Goal: Find specific page/section: Find specific page/section

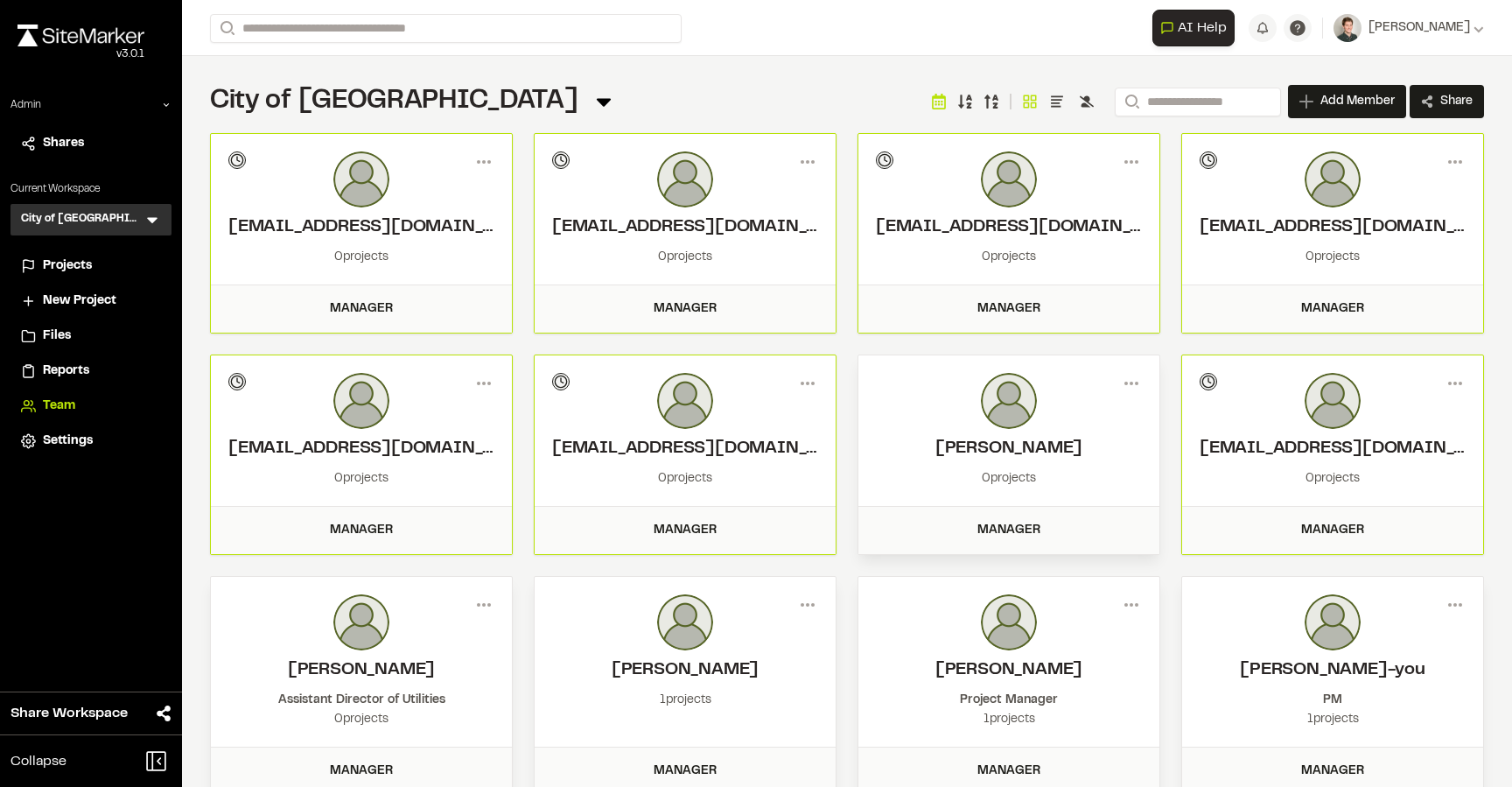
click at [156, 220] on icon at bounding box center [152, 219] width 17 height 17
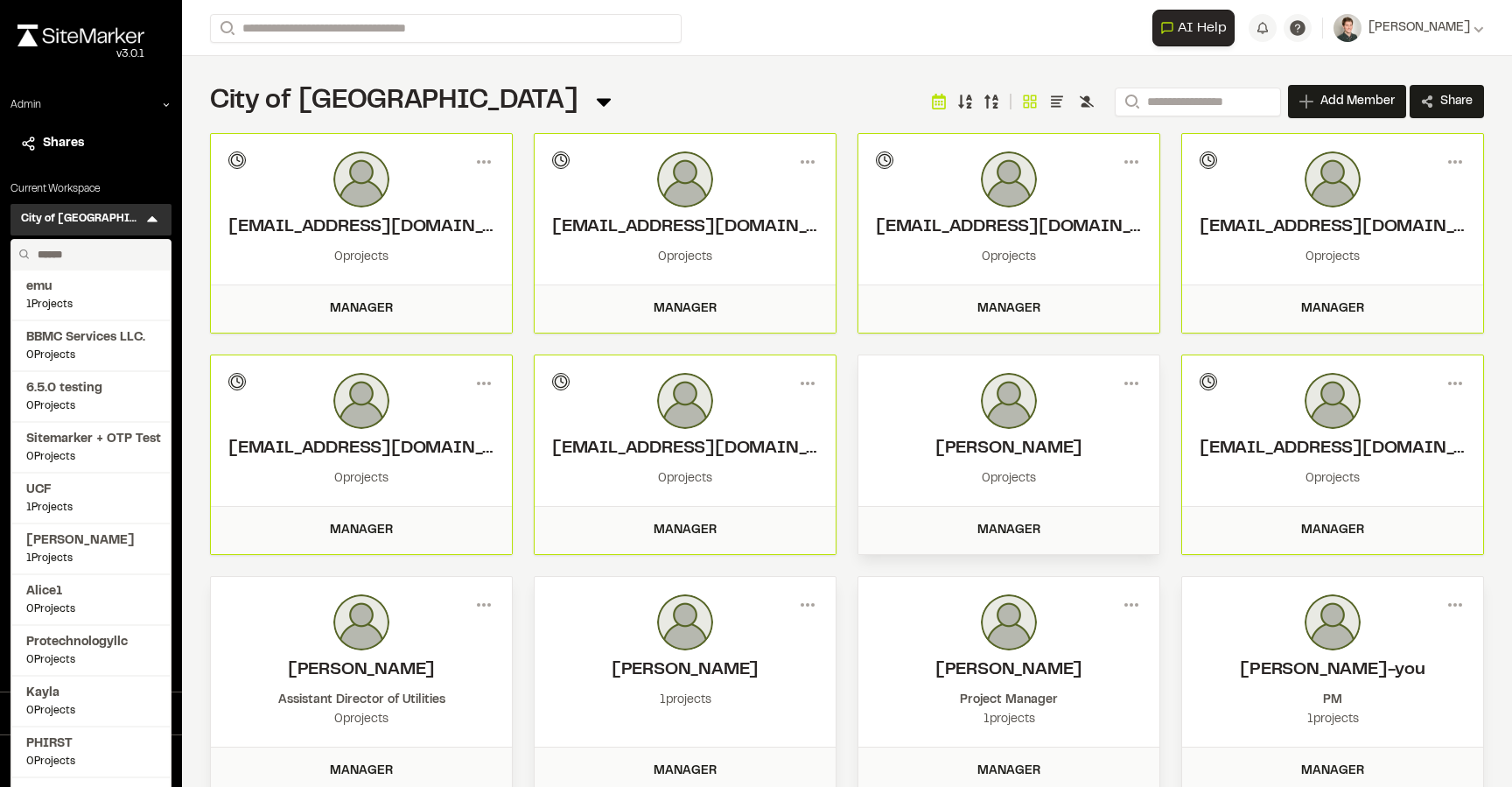
click at [111, 249] on input "text" at bounding box center [97, 254] width 133 height 30
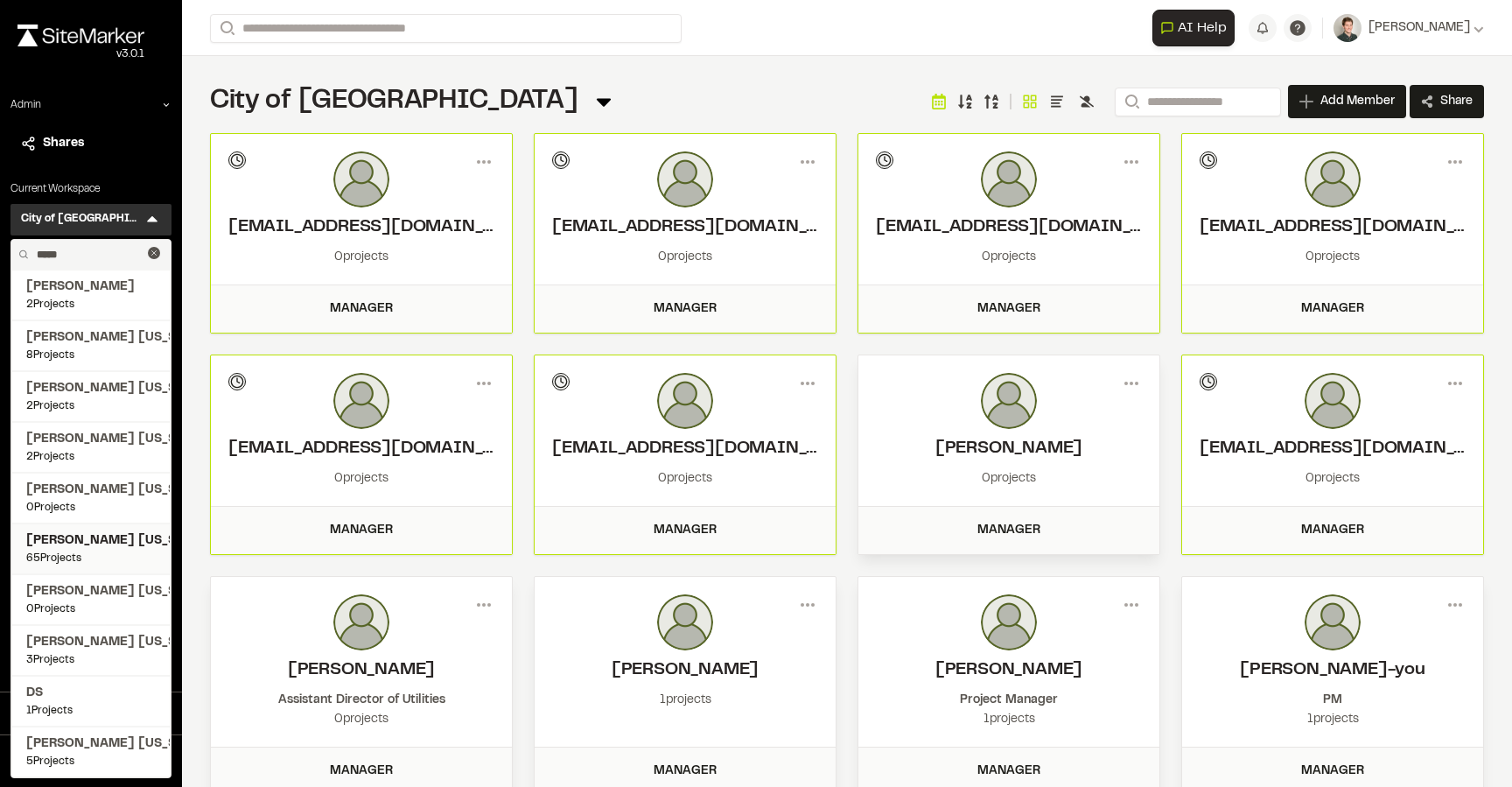
type input "*****"
click at [101, 540] on span "[PERSON_NAME] [US_STATE]" at bounding box center [90, 540] width 129 height 19
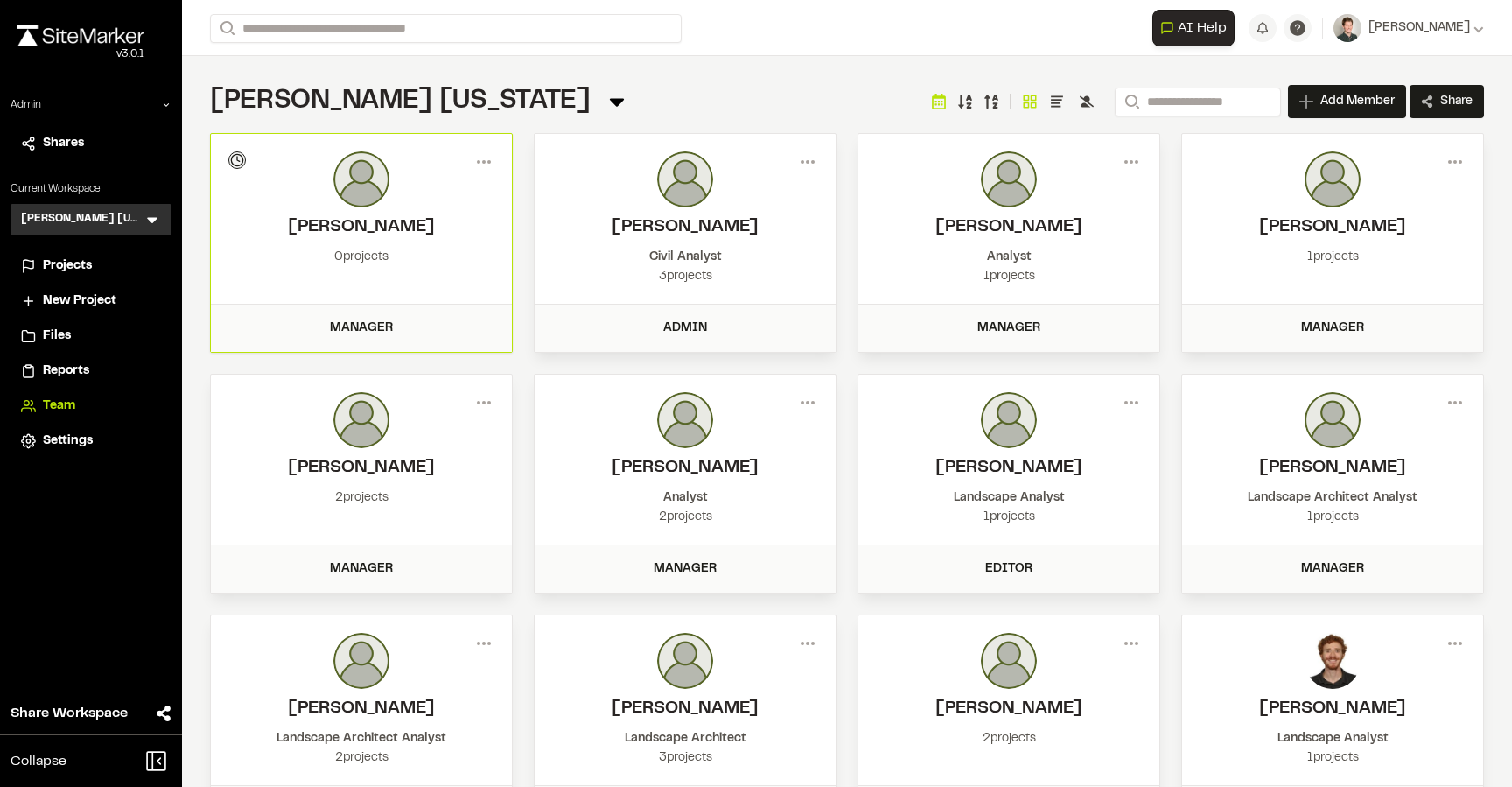
click at [99, 261] on div "Projects" at bounding box center [101, 266] width 118 height 19
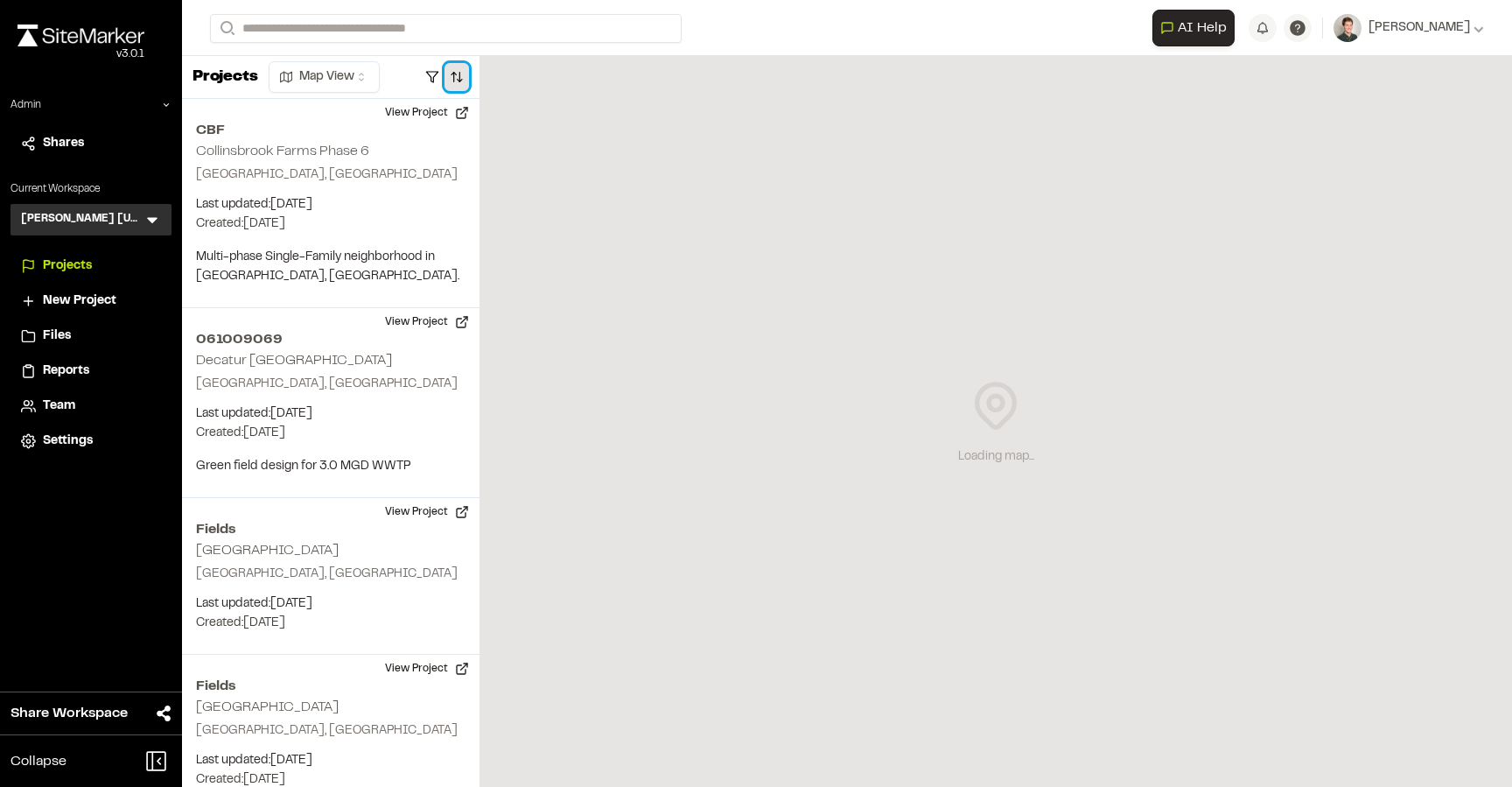
click at [460, 87] on button "button" at bounding box center [456, 77] width 24 height 28
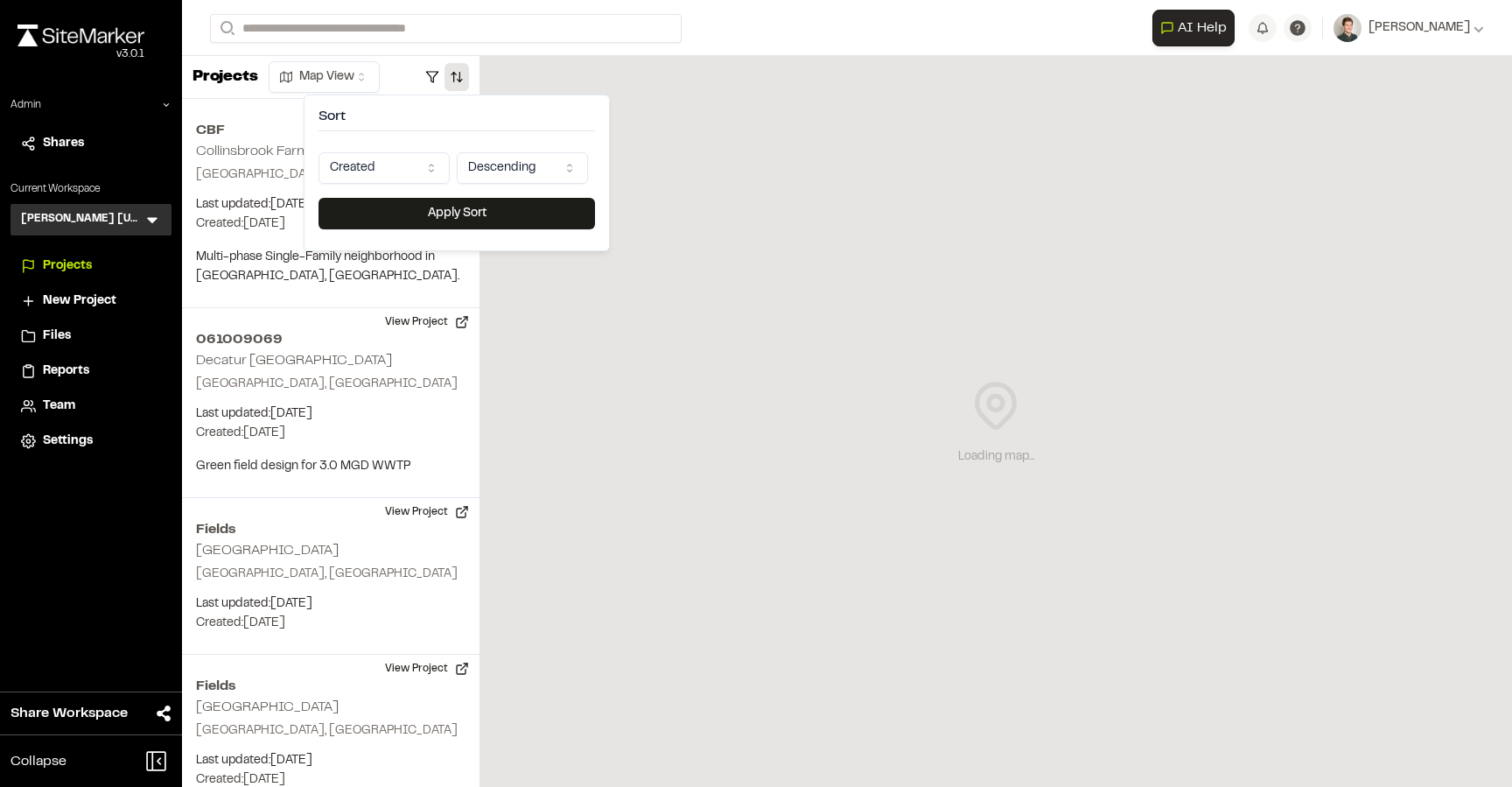
click at [382, 175] on html "Close sidebar v 3.0.1 Admin Shares Current Workspace [PERSON_NAME] [US_STATE] K…" at bounding box center [756, 393] width 1512 height 787
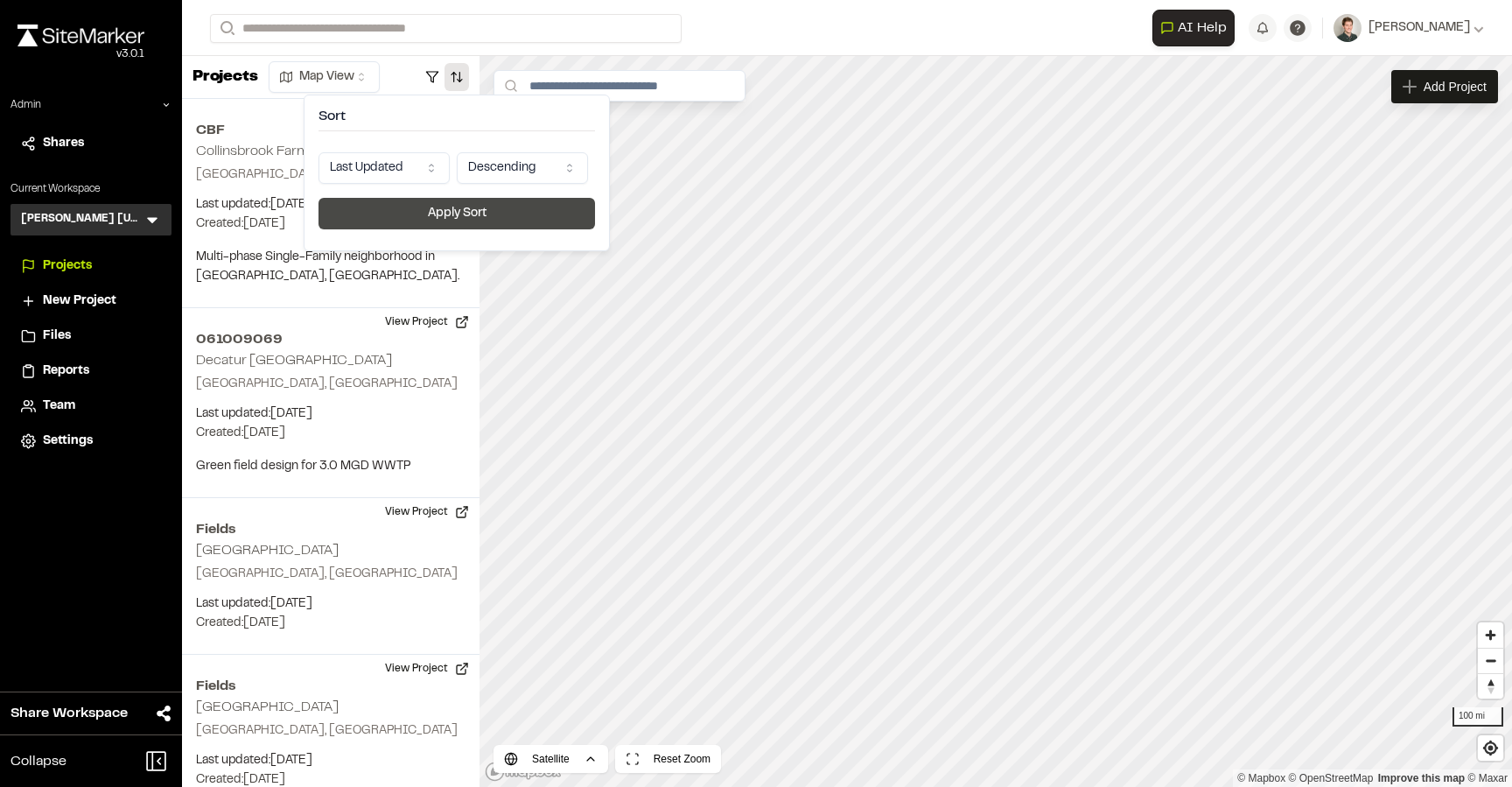
click at [413, 210] on button "Apply Sort" at bounding box center [457, 213] width 276 height 32
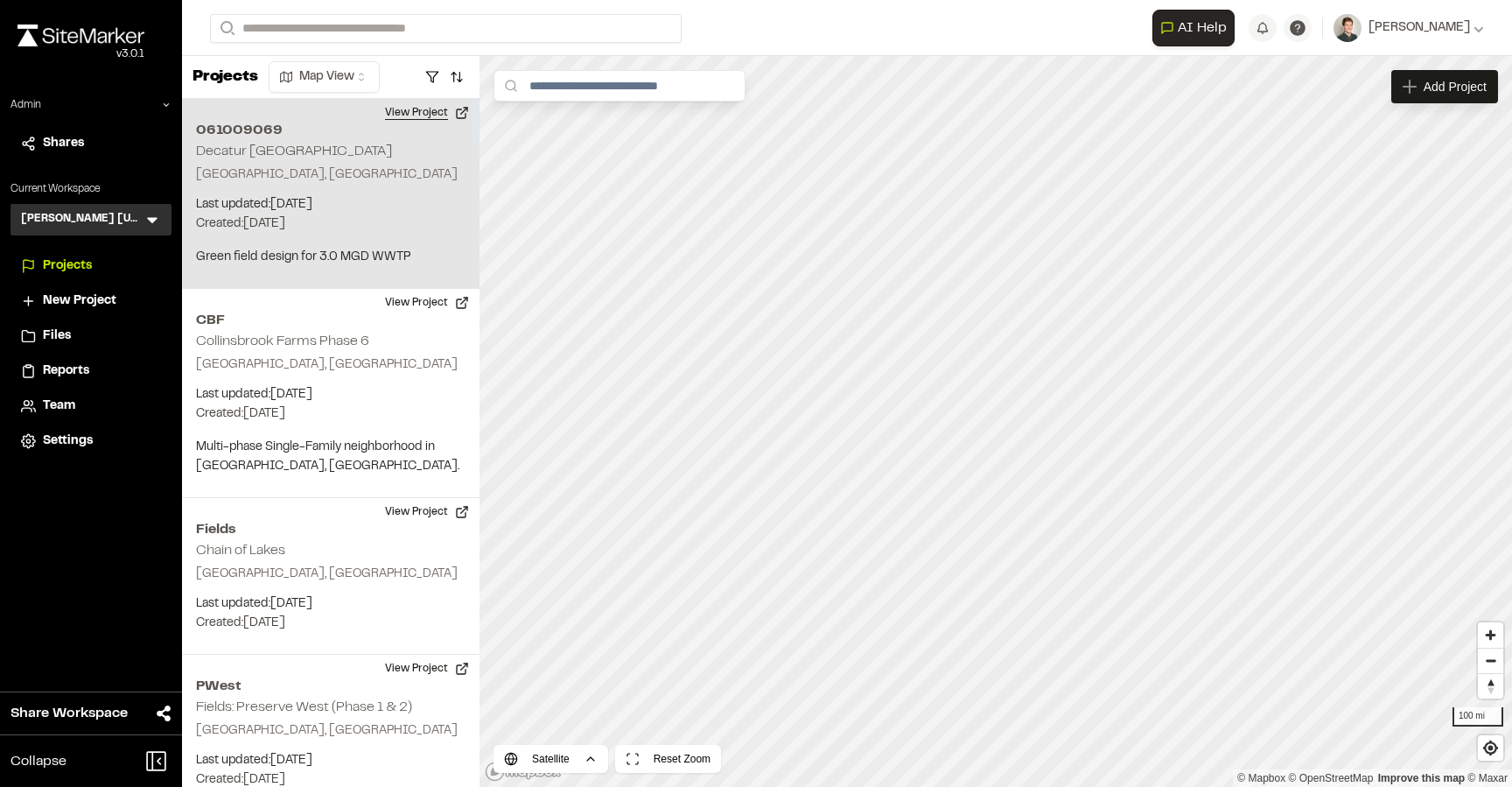
click at [426, 118] on button "View Project" at bounding box center [427, 112] width 105 height 28
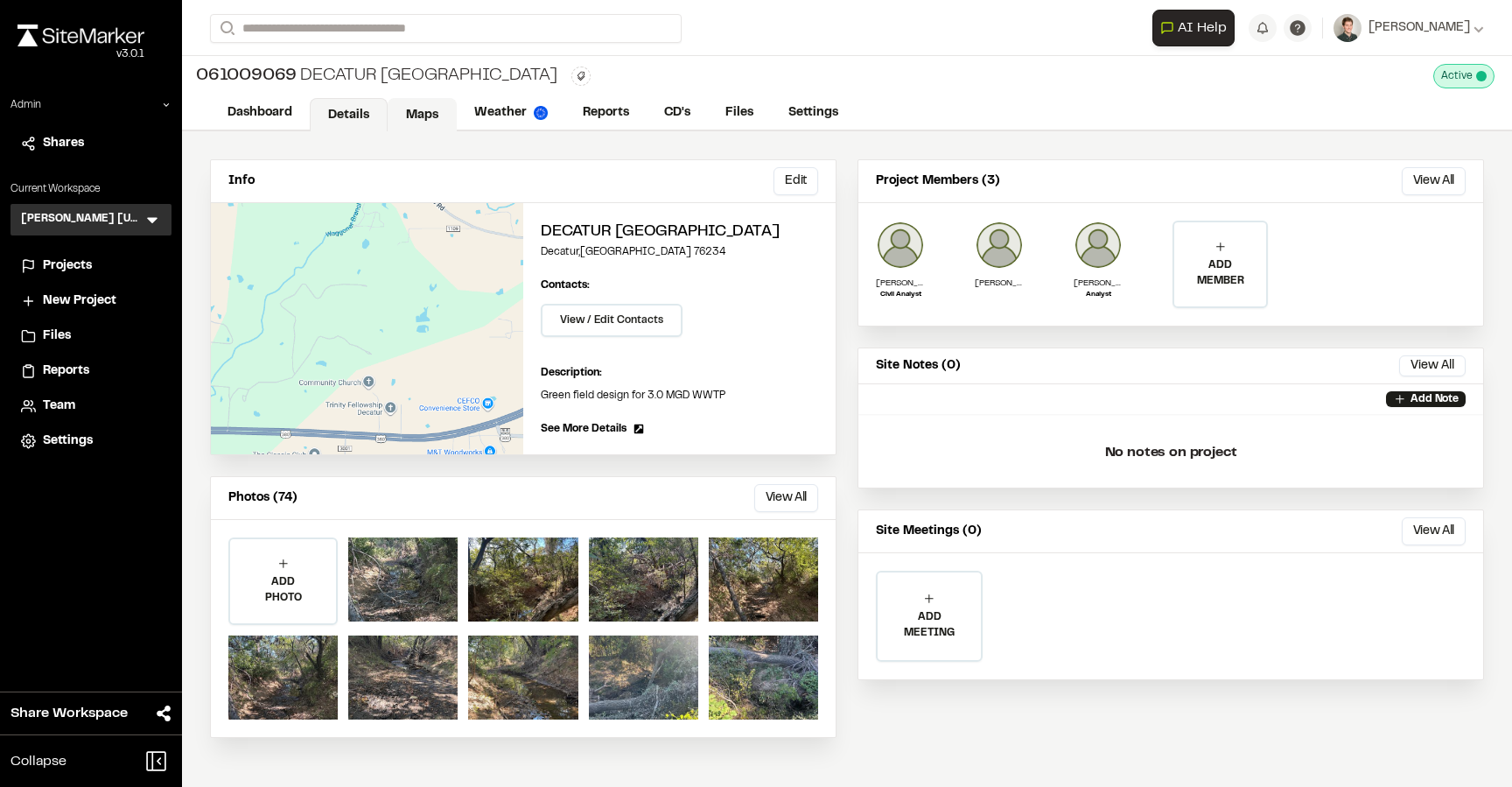
click at [411, 107] on link "Maps" at bounding box center [422, 114] width 70 height 33
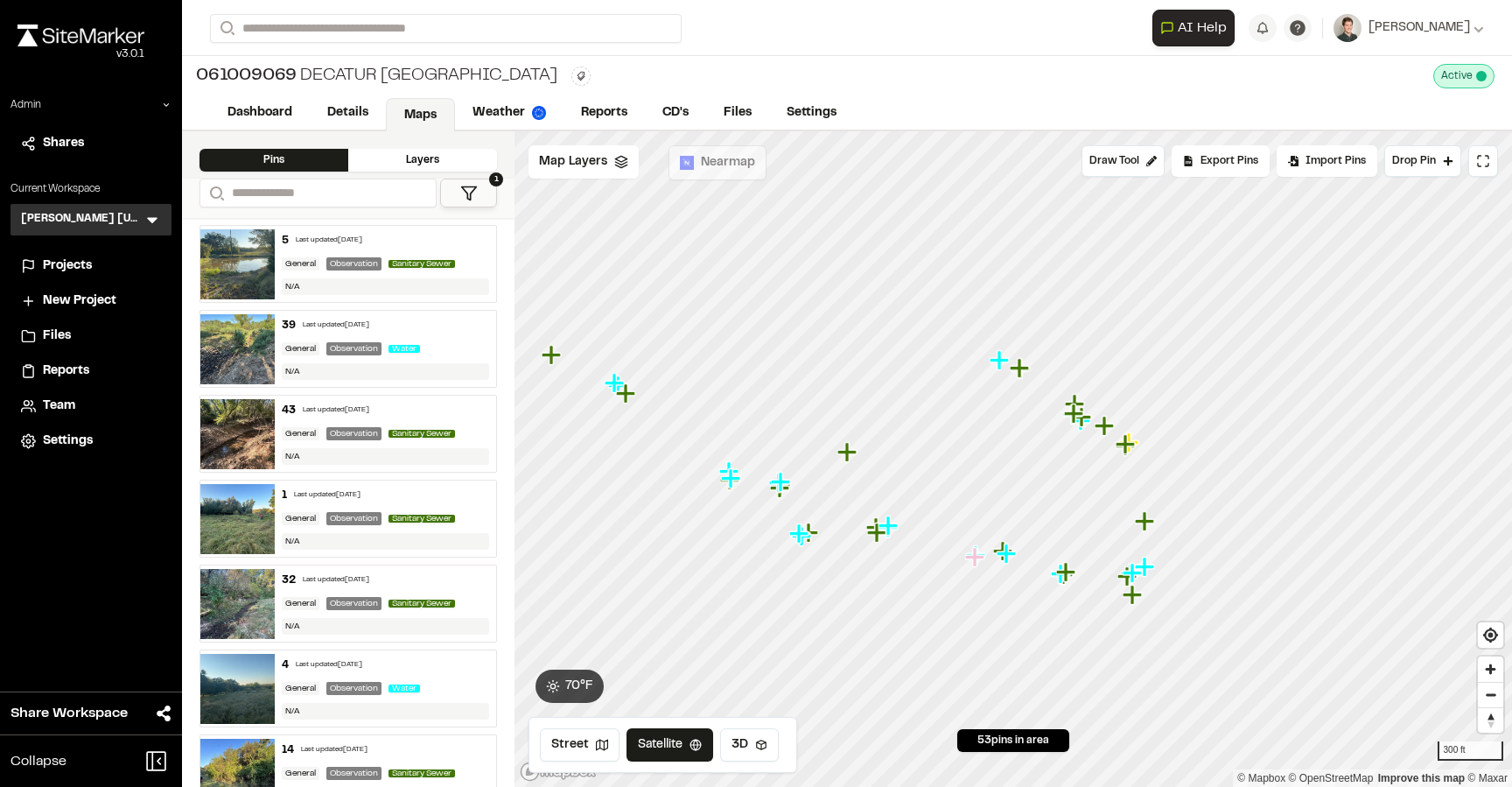
click at [432, 248] on div "5 Last updated Oct 8, 2025" at bounding box center [386, 240] width 209 height 15
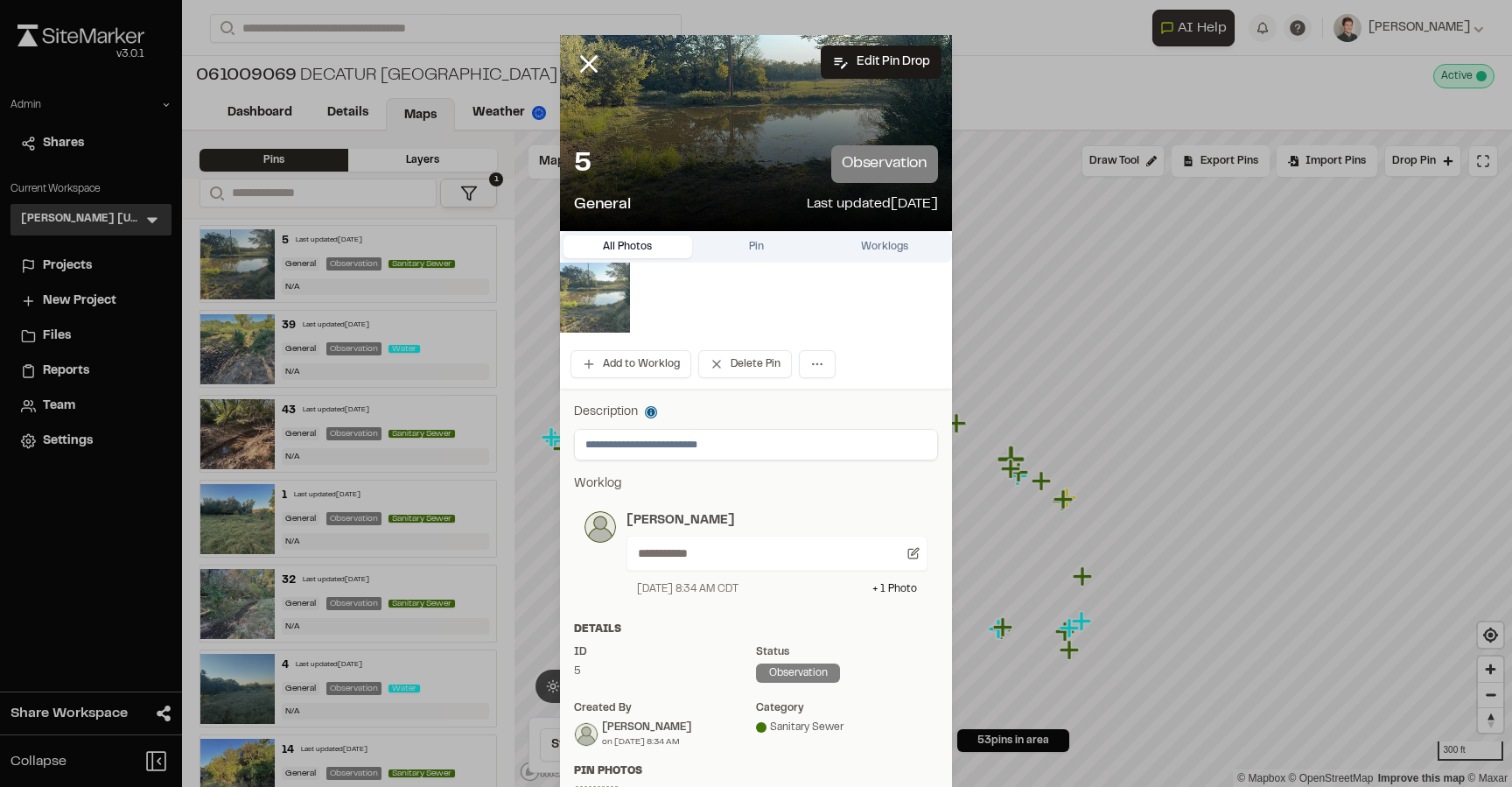
click at [611, 312] on img at bounding box center [594, 297] width 70 height 70
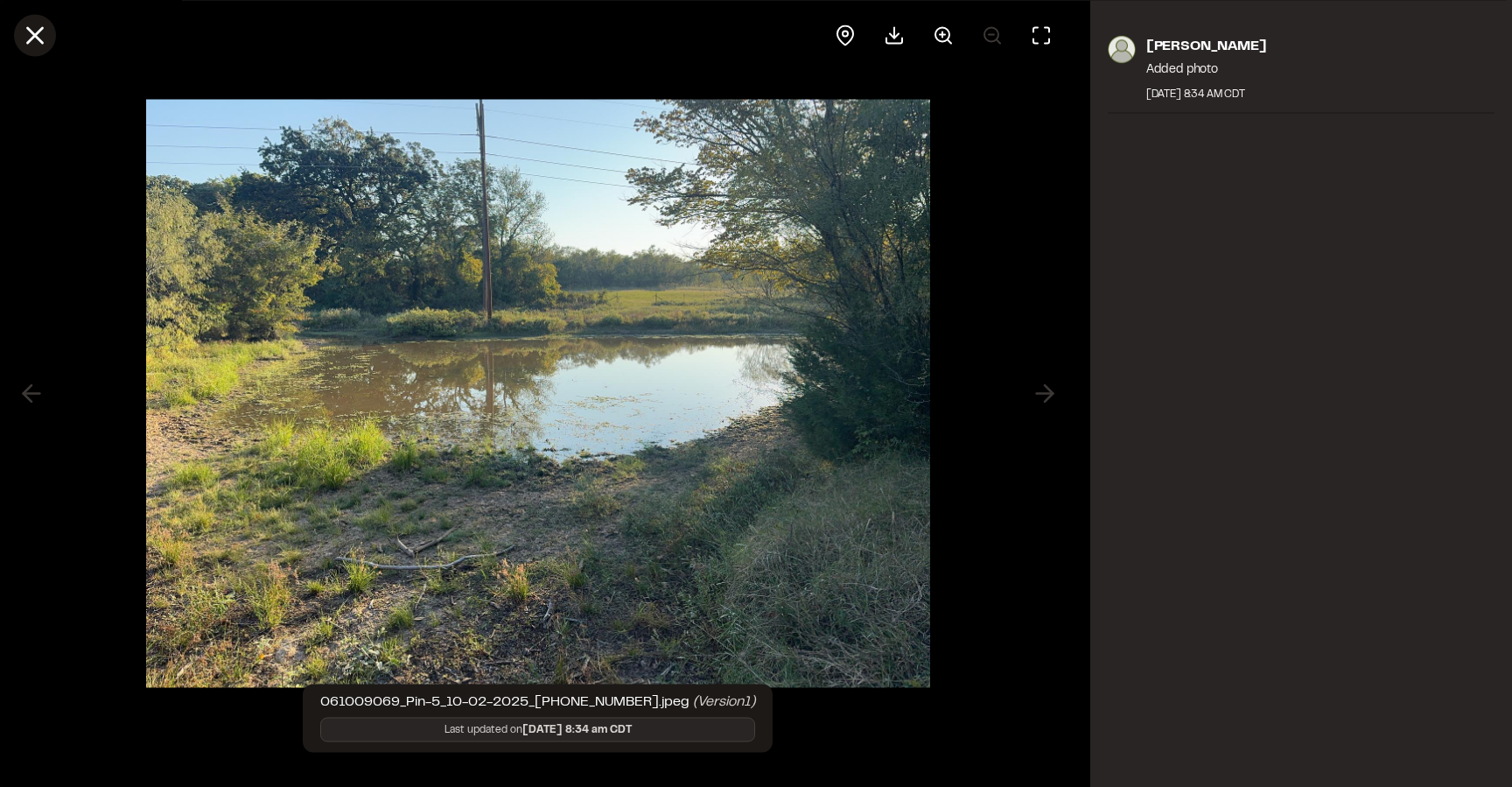
click at [35, 27] on icon at bounding box center [34, 34] width 30 height 30
